Goal: Check status: Check status

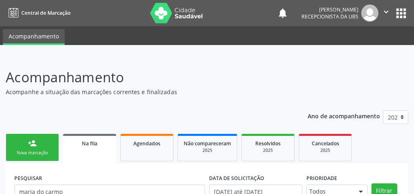
scroll to position [69, 0]
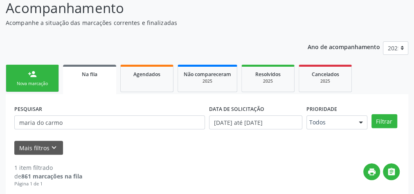
click at [79, 77] on div "Na fila" at bounding box center [90, 74] width 42 height 9
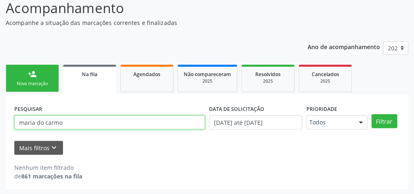
drag, startPoint x: 78, startPoint y: 125, endPoint x: 0, endPoint y: 125, distance: 77.8
click at [0, 125] on div "Acompanhamento Acompanhe a situação das marcações correntes e finalizadas Relat…" at bounding box center [207, 91] width 414 height 208
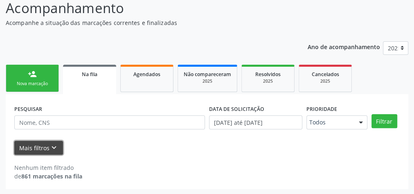
click at [45, 148] on button "Mais filtros keyboard_arrow_down" at bounding box center [38, 148] width 49 height 14
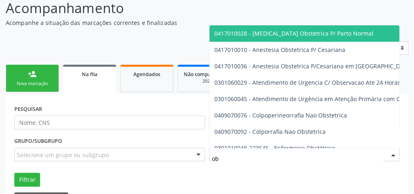
type input "o"
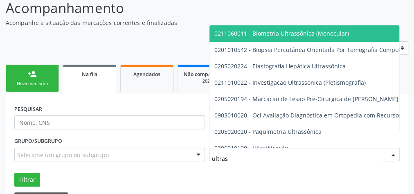
type input "ultrass"
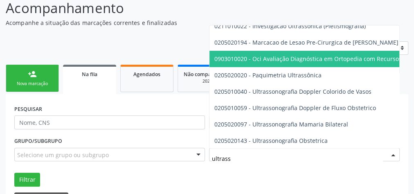
scroll to position [65, 0]
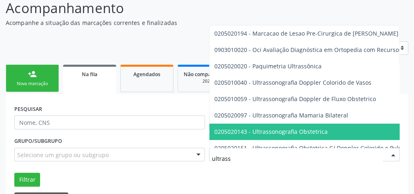
click at [262, 131] on span "0205020143 - Ultrassonografia Obstetrica" at bounding box center [271, 132] width 113 height 8
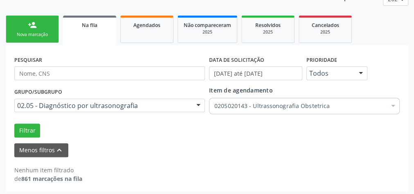
scroll to position [120, 0]
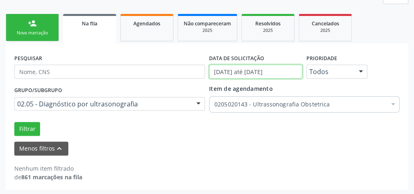
click at [250, 71] on input "[DATE] até [DATE]" at bounding box center [255, 72] width 93 height 14
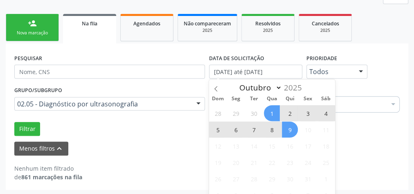
click at [272, 111] on span "1" at bounding box center [272, 113] width 16 height 16
type input "01/10/2025"
click at [287, 128] on span "9" at bounding box center [290, 130] width 16 height 16
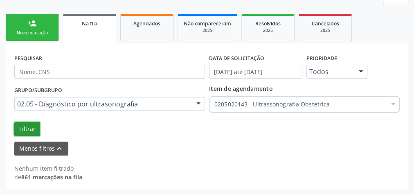
click at [34, 128] on button "Filtrar" at bounding box center [27, 129] width 26 height 14
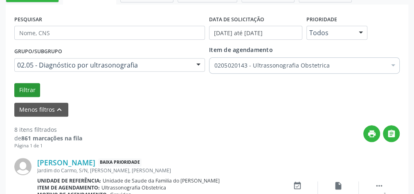
scroll to position [131, 0]
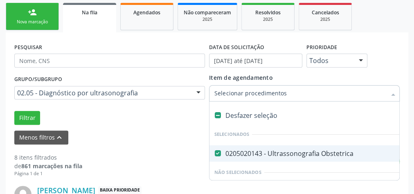
click at [219, 115] on label at bounding box center [218, 115] width 6 height 6
checkbox Obstetrica "false"
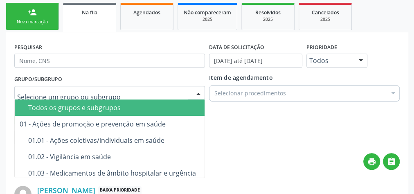
drag, startPoint x: 149, startPoint y: 90, endPoint x: 0, endPoint y: 91, distance: 149.4
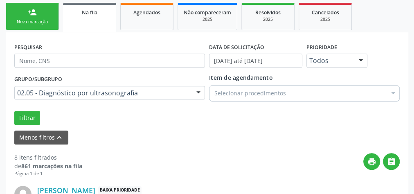
click at [244, 131] on div "Menos filtros keyboard_arrow_up" at bounding box center [207, 138] width 390 height 14
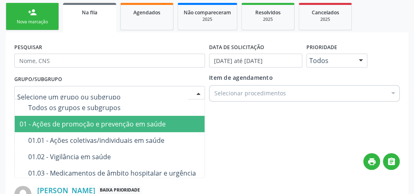
click at [197, 93] on div at bounding box center [198, 93] width 12 height 14
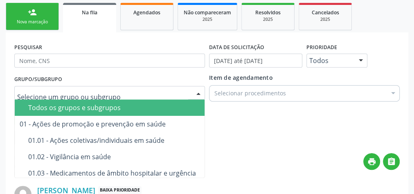
click at [167, 93] on input "text" at bounding box center [102, 97] width 171 height 16
drag, startPoint x: 172, startPoint y: 92, endPoint x: 37, endPoint y: 94, distance: 134.7
click at [305, 94] on div "Selecionar procedimentos" at bounding box center [304, 93] width 191 height 16
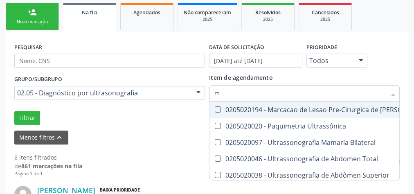
type input "ma"
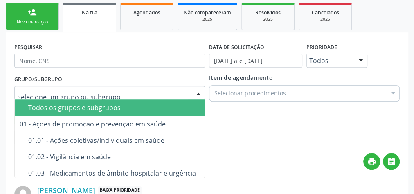
click at [201, 94] on div at bounding box center [198, 93] width 12 height 14
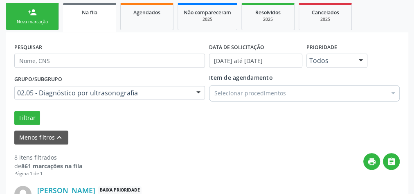
click at [241, 133] on div "Menos filtros keyboard_arrow_up" at bounding box center [207, 138] width 390 height 14
click at [42, 139] on button "Menos filtros keyboard_arrow_up" at bounding box center [41, 138] width 54 height 14
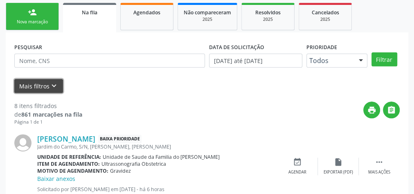
click at [43, 81] on button "Mais filtros keyboard_arrow_down" at bounding box center [38, 86] width 49 height 14
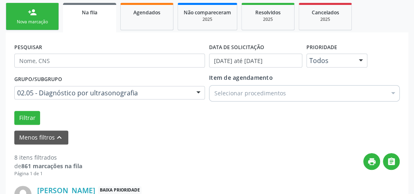
click at [198, 93] on div at bounding box center [198, 93] width 12 height 14
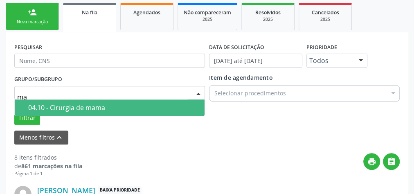
type input "m"
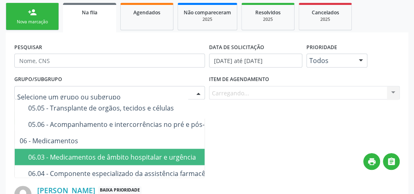
scroll to position [1171, 0]
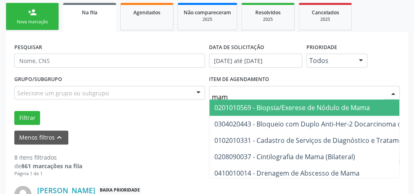
type input "mamo"
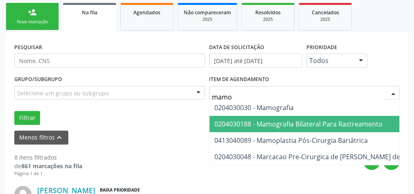
click at [355, 123] on span "0204030188 - Mamografia Bilateral Para Rastreamento" at bounding box center [299, 124] width 168 height 9
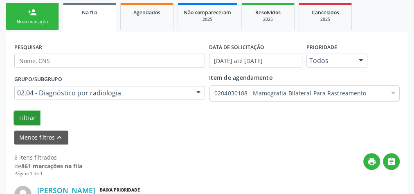
click at [25, 117] on button "Filtrar" at bounding box center [27, 118] width 26 height 14
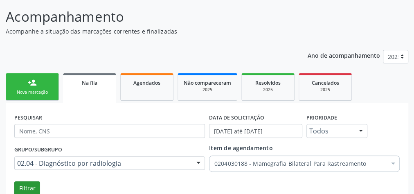
scroll to position [0, 0]
